Goal: Task Accomplishment & Management: Use online tool/utility

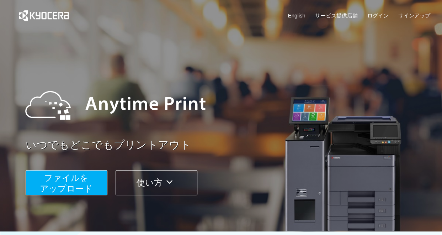
click at [62, 183] on span "ファイルを ​​アップロード" at bounding box center [66, 183] width 53 height 20
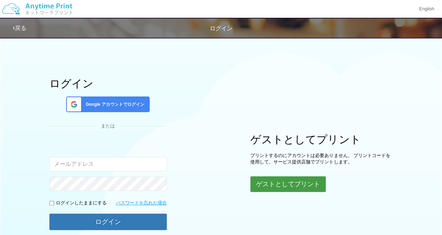
click at [293, 182] on button "ゲストとしてプリント" at bounding box center [288, 184] width 75 height 16
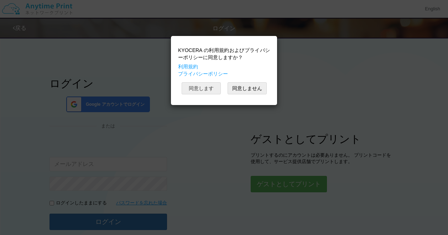
click at [208, 89] on button "同意します" at bounding box center [201, 88] width 39 height 12
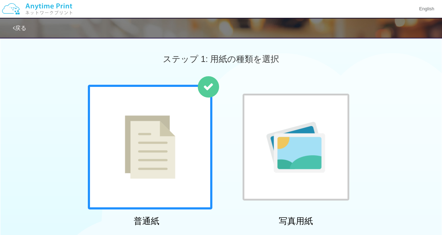
click at [192, 159] on div at bounding box center [150, 147] width 125 height 125
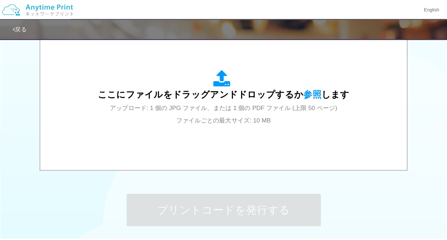
scroll to position [248, 0]
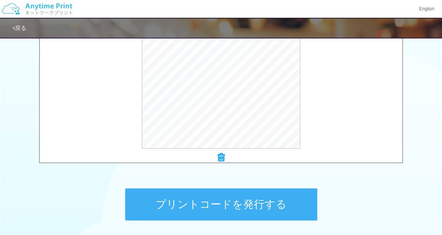
click at [340, 164] on div "× 現場位置図体制図.pdf プレビュー" at bounding box center [221, 94] width 364 height 145
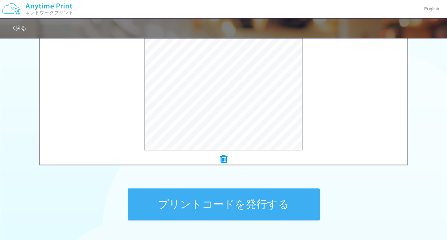
click at [283, 199] on button "プリントコードを発行する" at bounding box center [224, 204] width 192 height 32
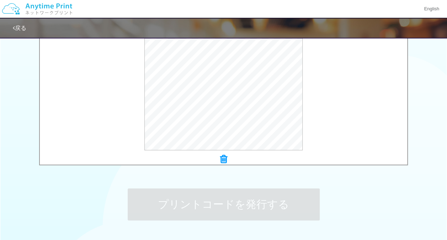
scroll to position [0, 0]
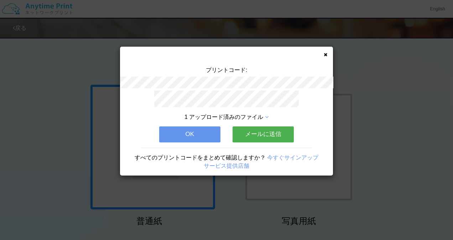
click at [208, 135] on button "OK" at bounding box center [189, 134] width 61 height 16
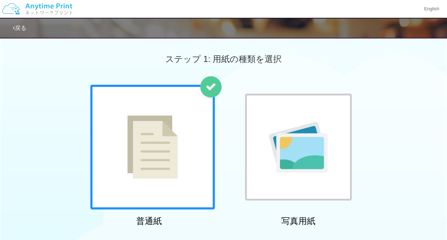
click at [205, 136] on div at bounding box center [152, 147] width 125 height 125
click at [192, 168] on div at bounding box center [152, 147] width 125 height 125
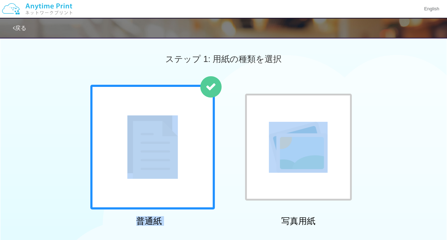
drag, startPoint x: 446, startPoint y: 77, endPoint x: 439, endPoint y: 157, distance: 80.4
click at [439, 157] on step-two-media "ステップ 1: 用紙の種類を選択 普通紙 写真用紙 普通紙 写真用紙 previous next slide 1 of 2 comma.current.act…" at bounding box center [223, 131] width 447 height 196
drag, startPoint x: 439, startPoint y: 157, endPoint x: 441, endPoint y: 102, distance: 55.2
click at [440, 102] on div "普通紙 写真用紙" at bounding box center [223, 157] width 447 height 145
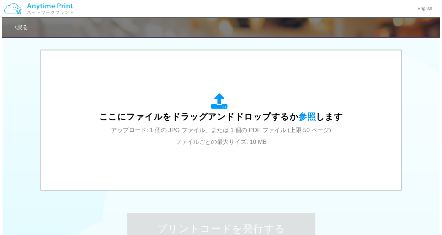
scroll to position [248, 0]
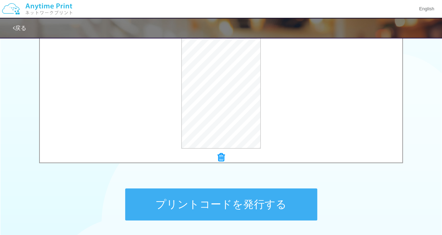
click at [312, 153] on div at bounding box center [221, 158] width 363 height 10
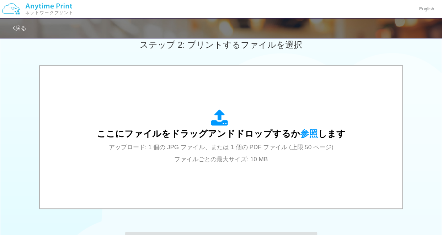
scroll to position [203, 0]
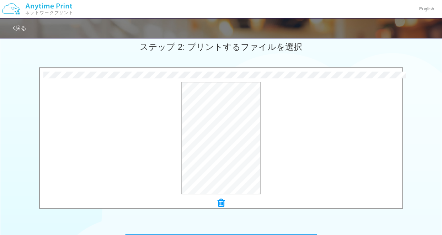
click at [441, 126] on div "0.1 MB 現場位置図体制図-2.pdf Check Error × 現場位置図体制図-2.pdf プレビュー" at bounding box center [221, 139] width 442 height 145
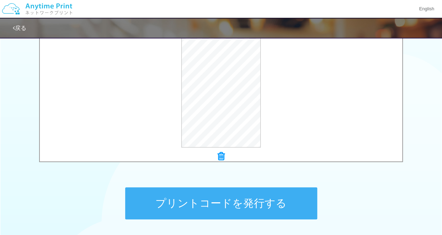
scroll to position [306, 0]
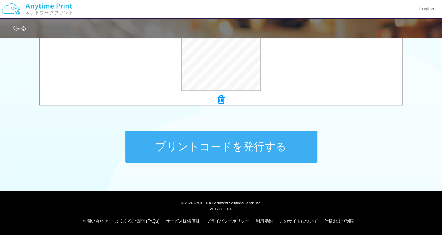
click at [297, 153] on button "プリントコードを発行する" at bounding box center [221, 147] width 192 height 32
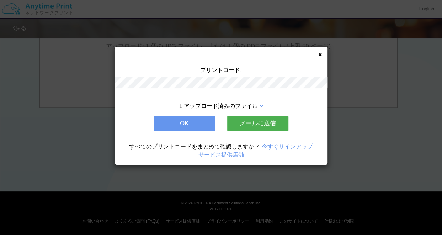
scroll to position [0, 0]
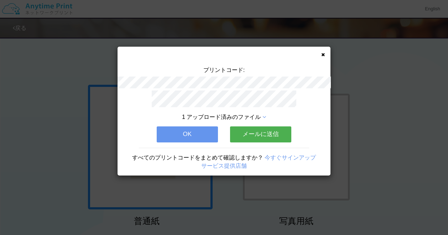
click at [209, 132] on button "OK" at bounding box center [187, 134] width 61 height 16
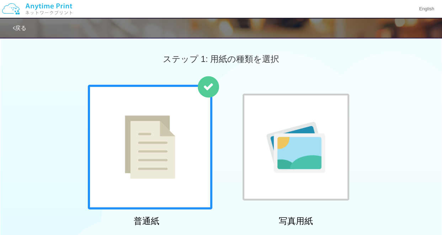
click at [421, 151] on div "普通紙 写真用紙" at bounding box center [221, 157] width 442 height 145
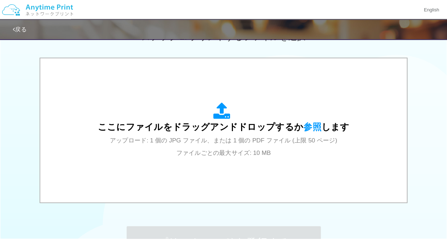
scroll to position [237, 0]
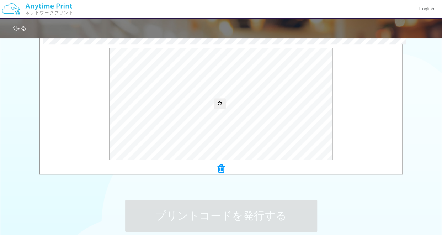
click at [219, 166] on icon at bounding box center [221, 168] width 7 height 9
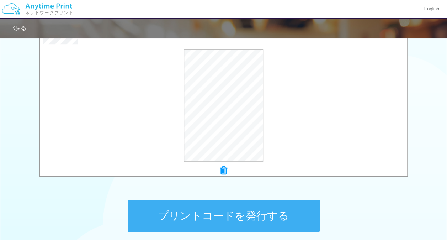
click at [250, 216] on button "プリントコードを発行する" at bounding box center [224, 216] width 192 height 32
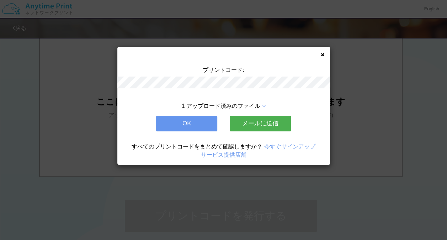
scroll to position [0, 0]
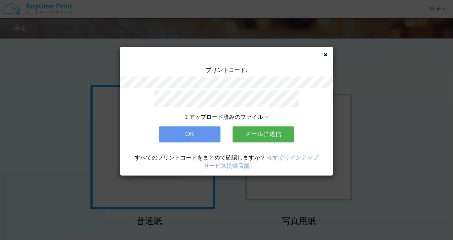
click at [197, 128] on button "OK" at bounding box center [189, 134] width 61 height 16
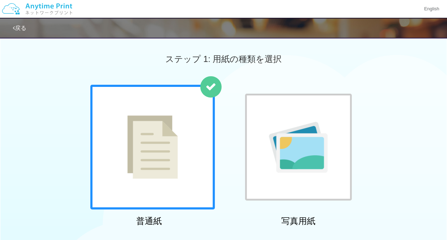
click at [192, 120] on div at bounding box center [152, 147] width 125 height 125
click at [191, 120] on div at bounding box center [152, 147] width 125 height 125
click at [147, 109] on div at bounding box center [152, 147] width 125 height 125
click at [146, 108] on div at bounding box center [152, 147] width 125 height 125
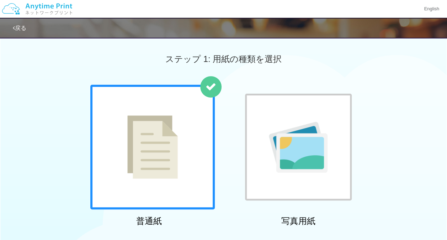
click at [157, 104] on div at bounding box center [152, 147] width 125 height 125
click at [158, 104] on div at bounding box center [152, 147] width 125 height 125
click at [161, 106] on div at bounding box center [152, 147] width 125 height 125
click at [215, 149] on div "普通紙 写真用紙" at bounding box center [224, 157] width 274 height 145
click at [220, 152] on div "普通紙 写真用紙" at bounding box center [224, 157] width 274 height 145
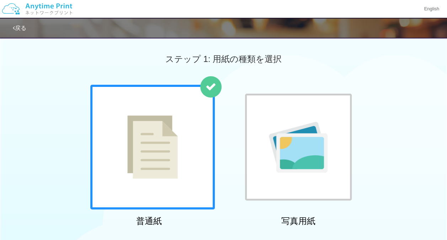
drag, startPoint x: 234, startPoint y: 151, endPoint x: 267, endPoint y: 180, distance: 44.4
click at [255, 162] on div "普通紙 写真用紙" at bounding box center [224, 157] width 274 height 145
click at [72, 209] on div "普通紙 写真用紙" at bounding box center [223, 157] width 447 height 145
drag, startPoint x: 83, startPoint y: 220, endPoint x: 80, endPoint y: 214, distance: 7.0
click at [80, 214] on div "普通紙 写真用紙" at bounding box center [223, 157] width 447 height 145
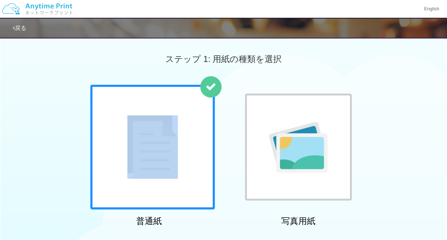
click at [64, 202] on div "普通紙 写真用紙" at bounding box center [223, 157] width 447 height 145
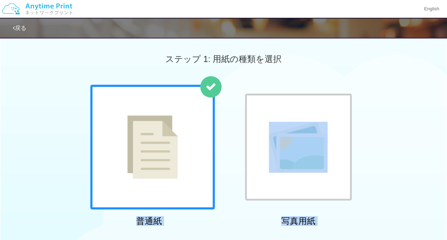
drag, startPoint x: 85, startPoint y: 236, endPoint x: 83, endPoint y: 229, distance: 7.9
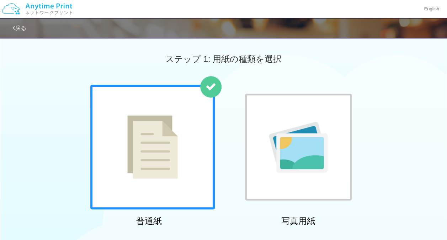
drag, startPoint x: 317, startPoint y: 246, endPoint x: 339, endPoint y: 256, distance: 23.9
click at [339, 235] on html "English 戻る ステップ 1: 用紙の種類を選択 普通紙 写真用紙" at bounding box center [223, 120] width 447 height 240
drag, startPoint x: 266, startPoint y: 209, endPoint x: 269, endPoint y: 214, distance: 5.7
drag, startPoint x: 269, startPoint y: 214, endPoint x: 267, endPoint y: 218, distance: 4.3
drag, startPoint x: 267, startPoint y: 218, endPoint x: 273, endPoint y: 218, distance: 6.8
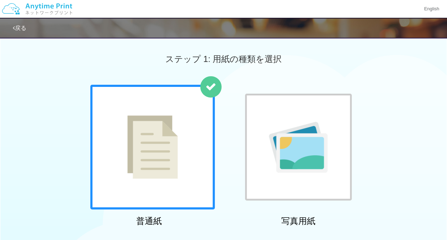
drag, startPoint x: 273, startPoint y: 218, endPoint x: 263, endPoint y: 207, distance: 15.1
drag, startPoint x: 261, startPoint y: 206, endPoint x: 266, endPoint y: 214, distance: 9.0
drag, startPoint x: 266, startPoint y: 214, endPoint x: 261, endPoint y: 210, distance: 5.8
drag, startPoint x: 261, startPoint y: 210, endPoint x: 254, endPoint y: 210, distance: 7.5
drag, startPoint x: 255, startPoint y: 208, endPoint x: 249, endPoint y: 205, distance: 6.2
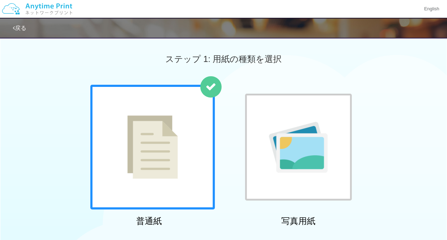
drag, startPoint x: 249, startPoint y: 205, endPoint x: 240, endPoint y: 197, distance: 12.1
drag, startPoint x: 240, startPoint y: 197, endPoint x: 236, endPoint y: 196, distance: 4.4
drag, startPoint x: 236, startPoint y: 196, endPoint x: 237, endPoint y: 192, distance: 3.7
drag, startPoint x: 237, startPoint y: 192, endPoint x: 236, endPoint y: 186, distance: 6.4
drag, startPoint x: 236, startPoint y: 186, endPoint x: 229, endPoint y: 183, distance: 7.7
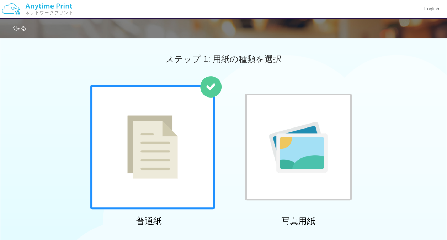
drag, startPoint x: 229, startPoint y: 183, endPoint x: 224, endPoint y: 184, distance: 5.4
drag, startPoint x: 224, startPoint y: 184, endPoint x: 220, endPoint y: 181, distance: 4.8
drag, startPoint x: 220, startPoint y: 181, endPoint x: 220, endPoint y: 176, distance: 4.6
drag, startPoint x: 221, startPoint y: 177, endPoint x: 211, endPoint y: 167, distance: 13.8
drag, startPoint x: 211, startPoint y: 167, endPoint x: 210, endPoint y: 162, distance: 5.0
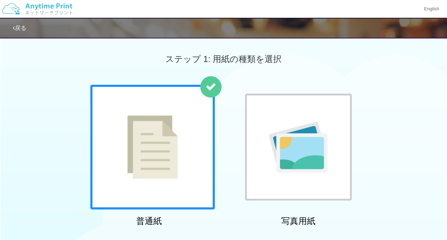
drag, startPoint x: 211, startPoint y: 162, endPoint x: 206, endPoint y: 156, distance: 7.8
drag, startPoint x: 206, startPoint y: 156, endPoint x: 201, endPoint y: 147, distance: 10.8
drag, startPoint x: 201, startPoint y: 147, endPoint x: 209, endPoint y: 147, distance: 7.8
drag, startPoint x: 209, startPoint y: 147, endPoint x: 192, endPoint y: 148, distance: 16.8
drag, startPoint x: 195, startPoint y: 147, endPoint x: 188, endPoint y: 135, distance: 14.0
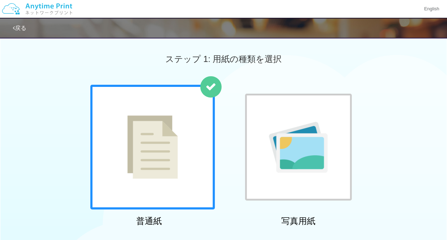
drag, startPoint x: 188, startPoint y: 135, endPoint x: 183, endPoint y: 127, distance: 9.0
drag, startPoint x: 181, startPoint y: 126, endPoint x: 179, endPoint y: 121, distance: 5.5
drag, startPoint x: 179, startPoint y: 121, endPoint x: 165, endPoint y: 106, distance: 20.6
drag, startPoint x: 165, startPoint y: 106, endPoint x: 160, endPoint y: 103, distance: 6.1
drag, startPoint x: 164, startPoint y: 93, endPoint x: 159, endPoint y: 87, distance: 8.6
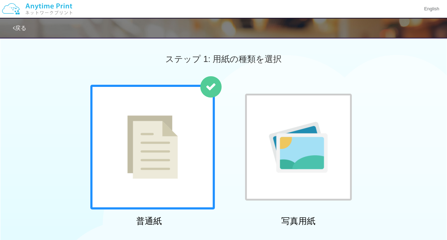
drag, startPoint x: 159, startPoint y: 87, endPoint x: 143, endPoint y: 82, distance: 16.2
drag, startPoint x: 143, startPoint y: 82, endPoint x: 140, endPoint y: 79, distance: 4.5
drag, startPoint x: 140, startPoint y: 79, endPoint x: 129, endPoint y: 72, distance: 13.0
drag, startPoint x: 133, startPoint y: 73, endPoint x: 124, endPoint y: 68, distance: 11.0
drag, startPoint x: 124, startPoint y: 68, endPoint x: 120, endPoint y: 61, distance: 8.1
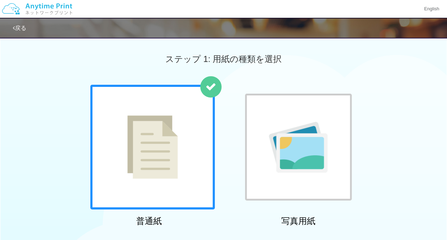
drag, startPoint x: 104, startPoint y: 57, endPoint x: 100, endPoint y: 53, distance: 4.8
drag, startPoint x: 100, startPoint y: 53, endPoint x: 101, endPoint y: 57, distance: 3.6
drag, startPoint x: 101, startPoint y: 57, endPoint x: 92, endPoint y: 52, distance: 10.3
drag, startPoint x: 92, startPoint y: 52, endPoint x: 89, endPoint y: 41, distance: 12.1
drag, startPoint x: 94, startPoint y: 43, endPoint x: 87, endPoint y: 35, distance: 11.2
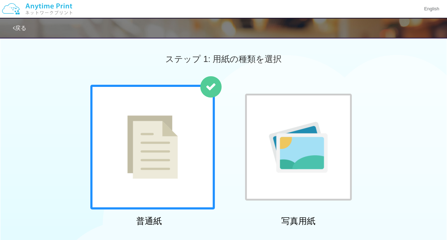
drag, startPoint x: 87, startPoint y: 35, endPoint x: 78, endPoint y: 26, distance: 12.1
drag, startPoint x: 78, startPoint y: 26, endPoint x: 67, endPoint y: 16, distance: 14.9
drag, startPoint x: 67, startPoint y: 16, endPoint x: 68, endPoint y: -1, distance: 17.9
drag, startPoint x: 69, startPoint y: 0, endPoint x: 73, endPoint y: 1, distance: 3.9
drag, startPoint x: 75, startPoint y: 4, endPoint x: 73, endPoint y: 9, distance: 6.1
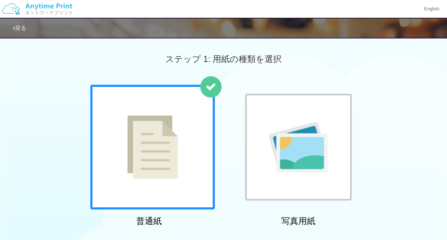
drag, startPoint x: 74, startPoint y: 8, endPoint x: 62, endPoint y: 3, distance: 13.0
drag, startPoint x: 62, startPoint y: 3, endPoint x: 77, endPoint y: 1, distance: 15.5
drag, startPoint x: 73, startPoint y: 6, endPoint x: 69, endPoint y: 1, distance: 6.8
drag, startPoint x: 74, startPoint y: 10, endPoint x: 75, endPoint y: 19, distance: 9.0
